Goal: Check status: Check status

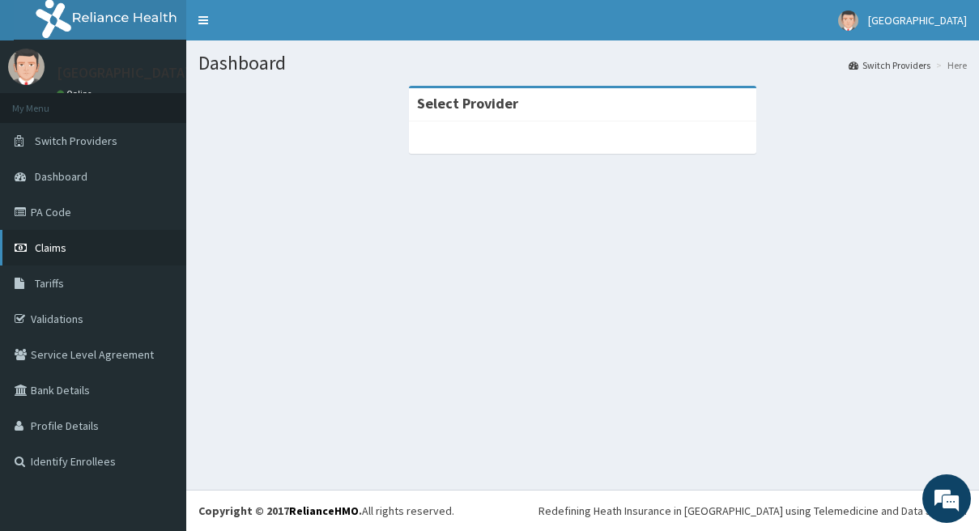
click at [98, 252] on link "Claims" at bounding box center [93, 248] width 186 height 36
click at [101, 252] on link "Claims" at bounding box center [93, 248] width 186 height 36
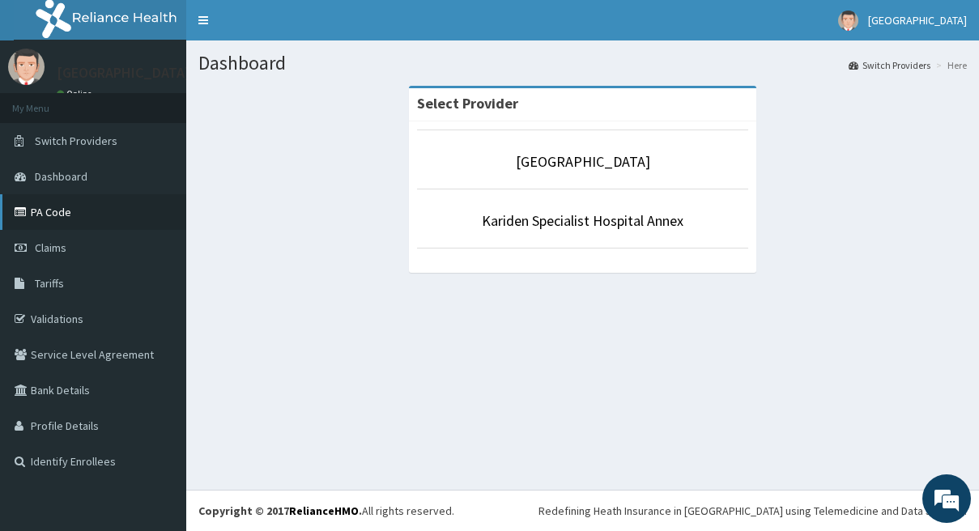
click at [54, 218] on link "PA Code" at bounding box center [93, 212] width 186 height 36
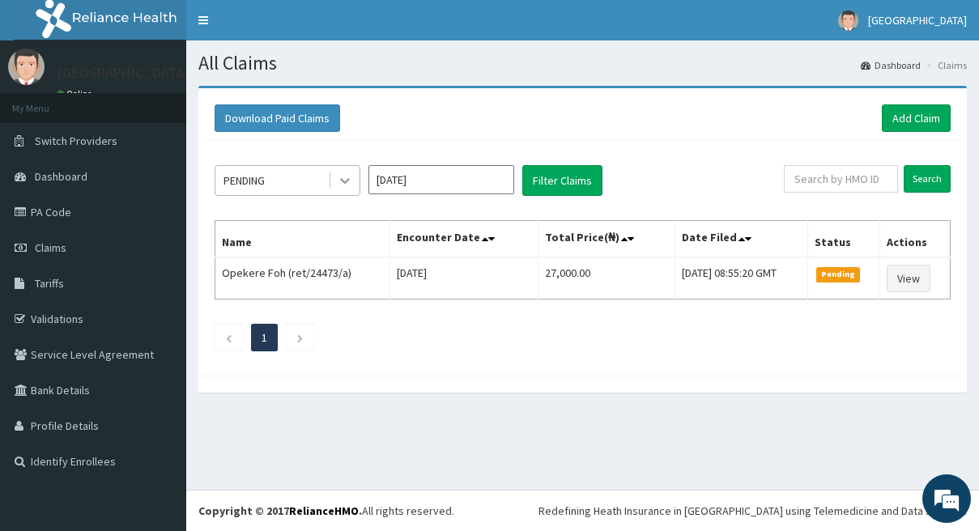
click at [340, 181] on icon at bounding box center [345, 181] width 16 height 16
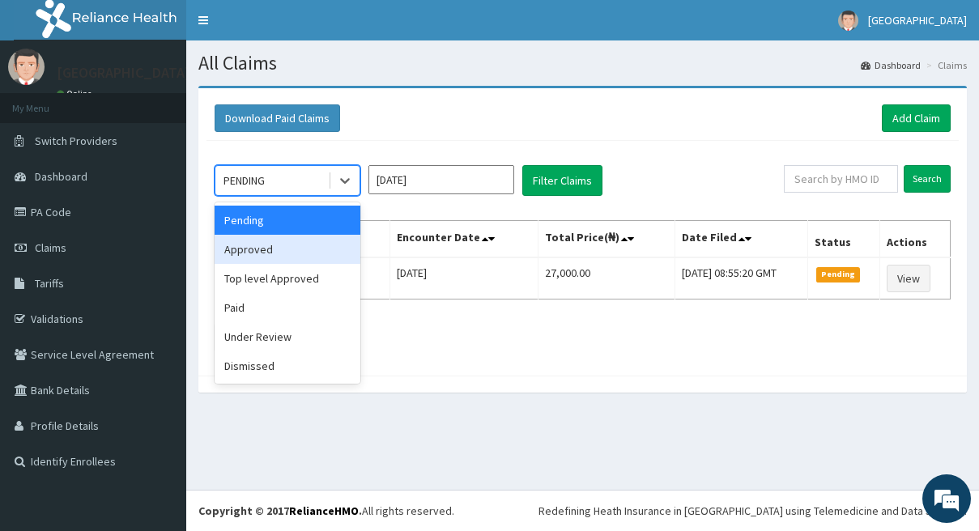
click at [275, 245] on div "Approved" at bounding box center [288, 249] width 146 height 29
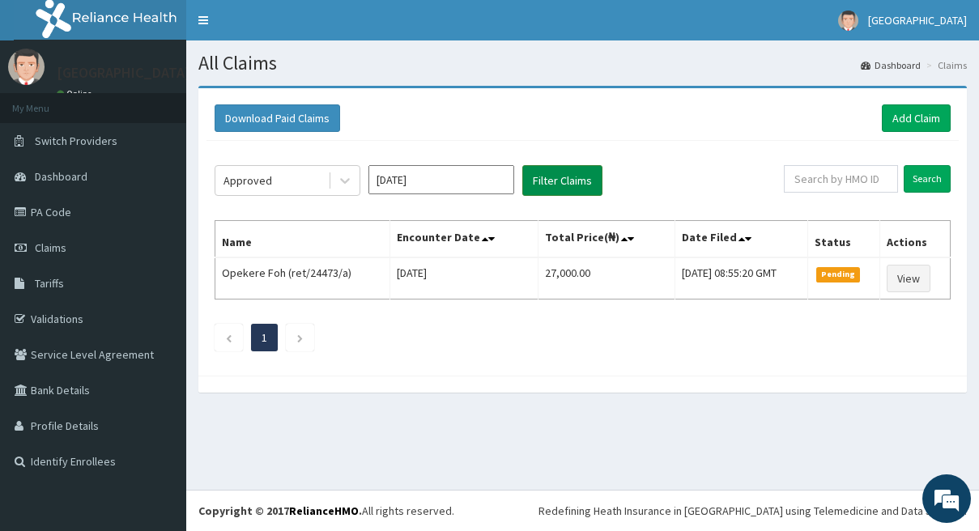
click at [561, 181] on button "Filter Claims" at bounding box center [562, 180] width 80 height 31
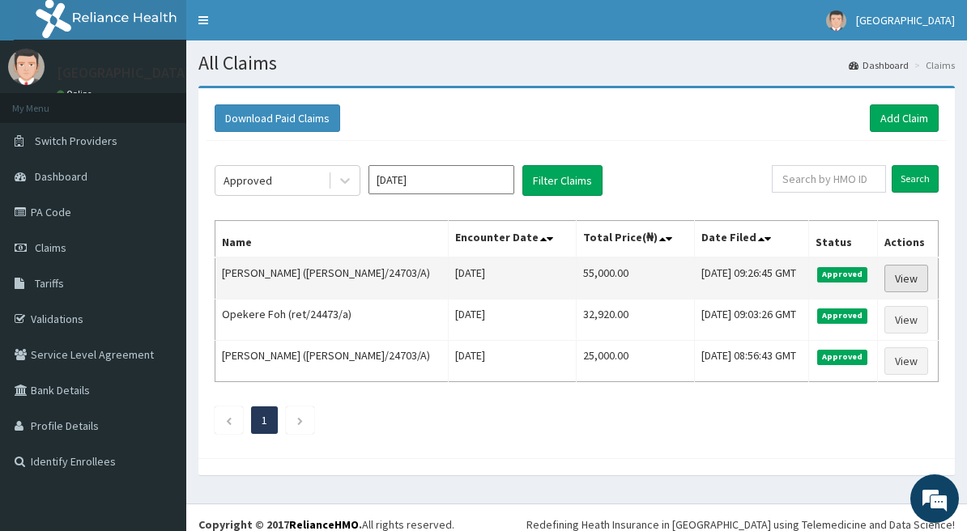
click at [895, 281] on link "View" at bounding box center [906, 279] width 44 height 28
